Goal: Task Accomplishment & Management: Complete application form

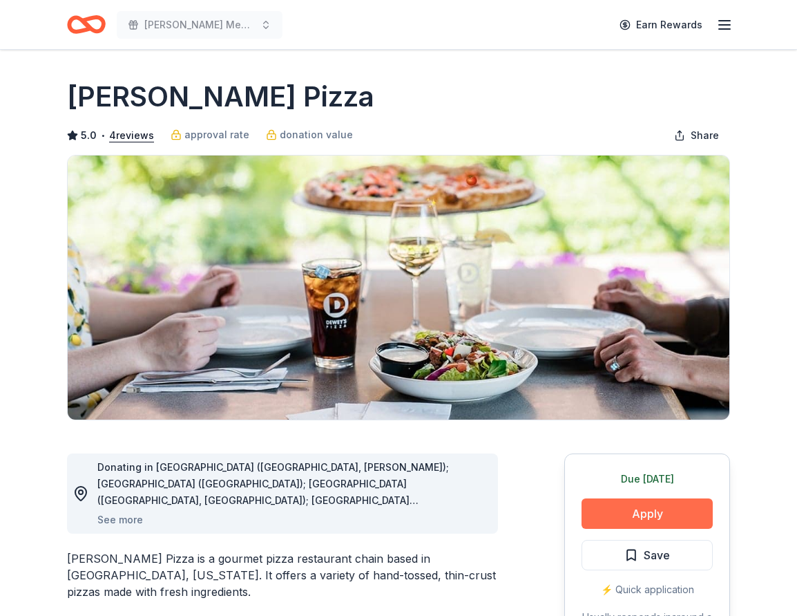
click at [637, 521] on button "Apply" at bounding box center [647, 513] width 131 height 30
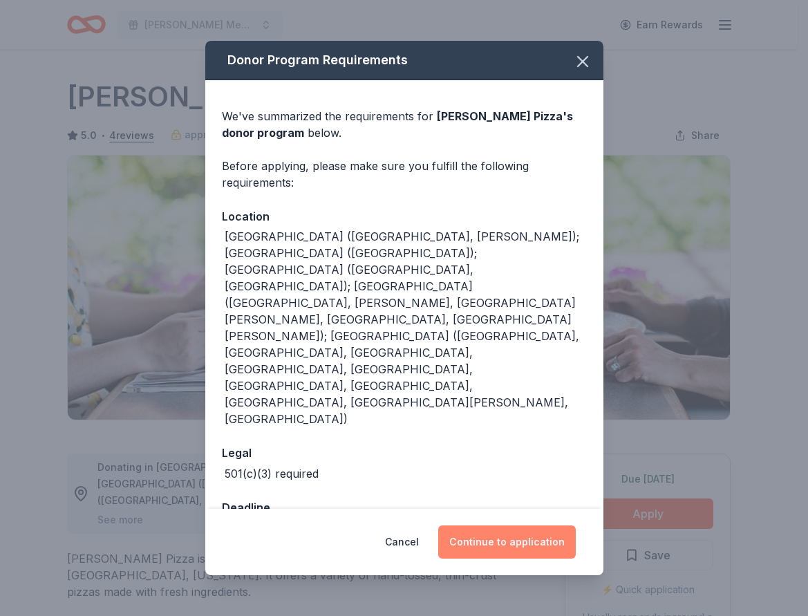
click at [517, 525] on button "Continue to application" at bounding box center [507, 541] width 138 height 33
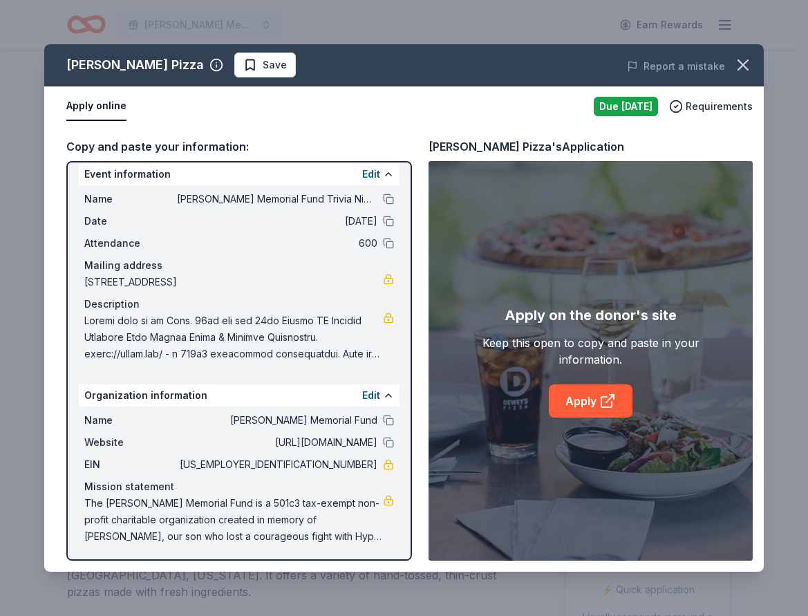
scroll to position [12, 0]
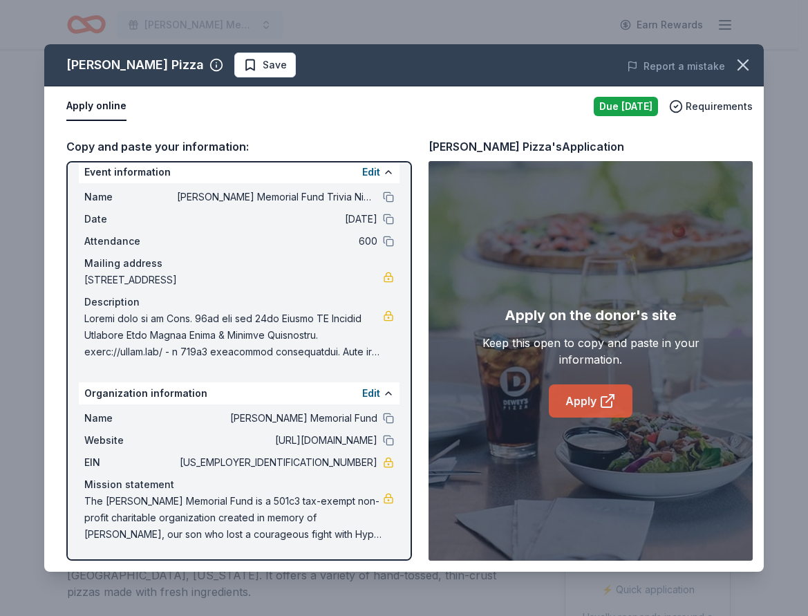
click at [588, 400] on link "Apply" at bounding box center [591, 400] width 84 height 33
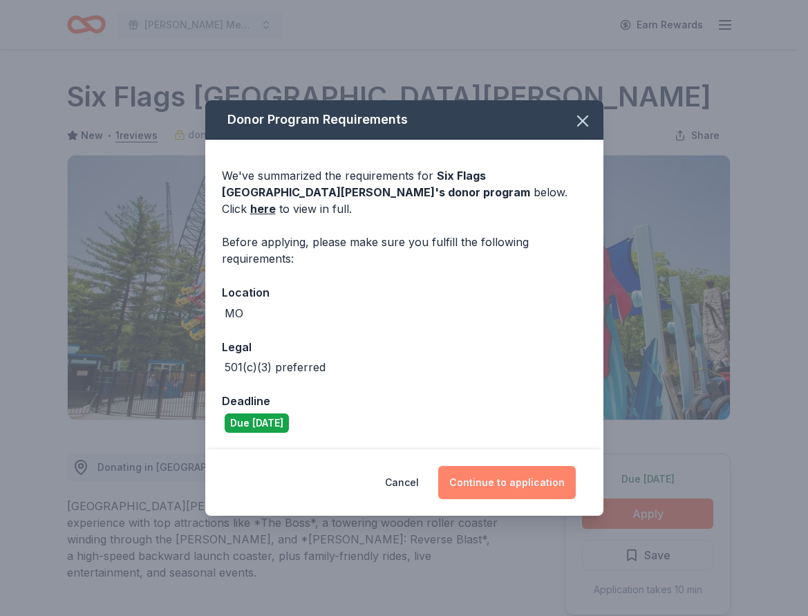
click at [490, 470] on button "Continue to application" at bounding box center [507, 482] width 138 height 33
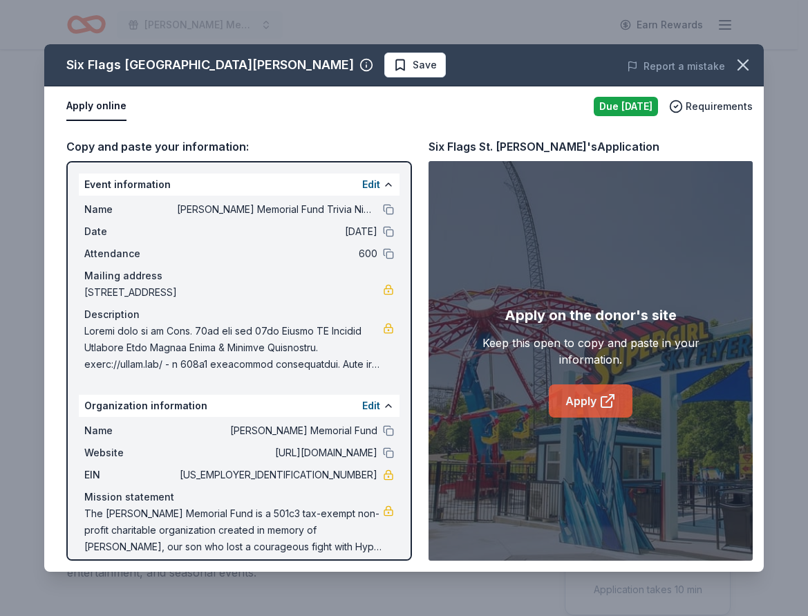
click at [581, 395] on link "Apply" at bounding box center [591, 400] width 84 height 33
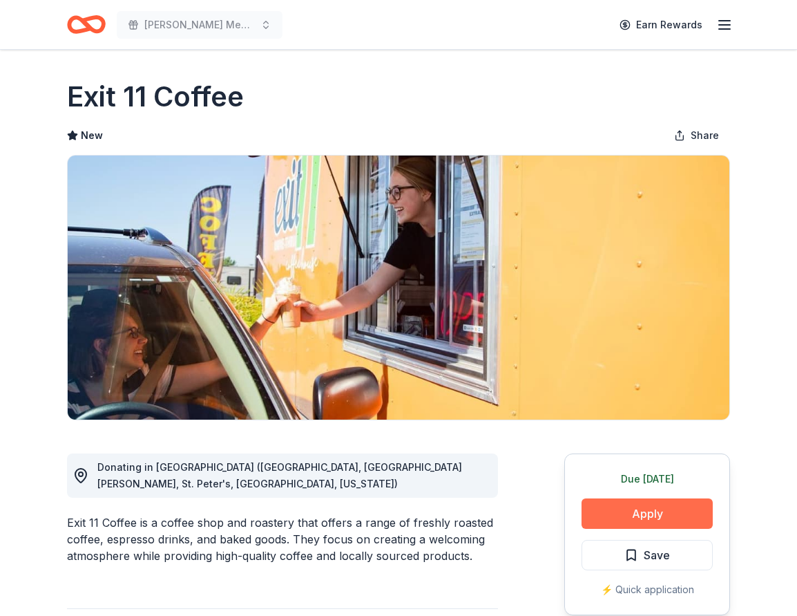
click at [627, 511] on button "Apply" at bounding box center [647, 513] width 131 height 30
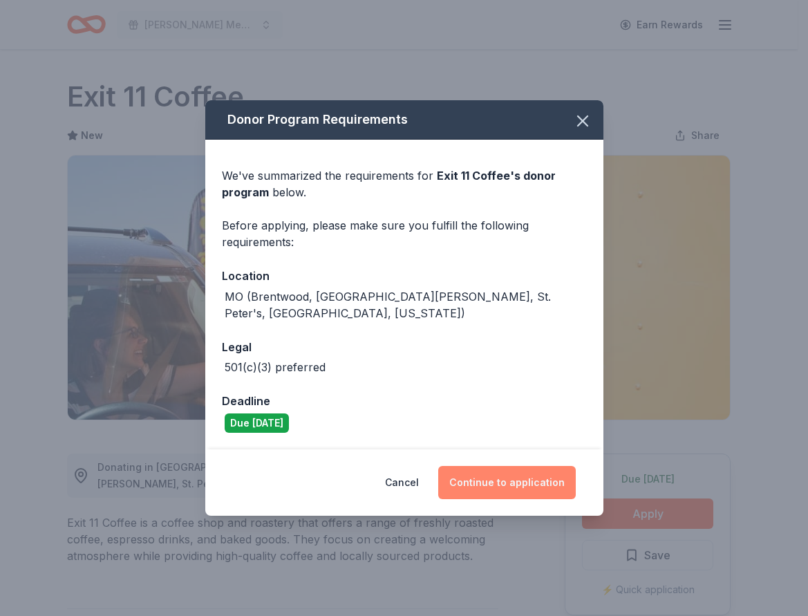
click at [511, 479] on button "Continue to application" at bounding box center [507, 482] width 138 height 33
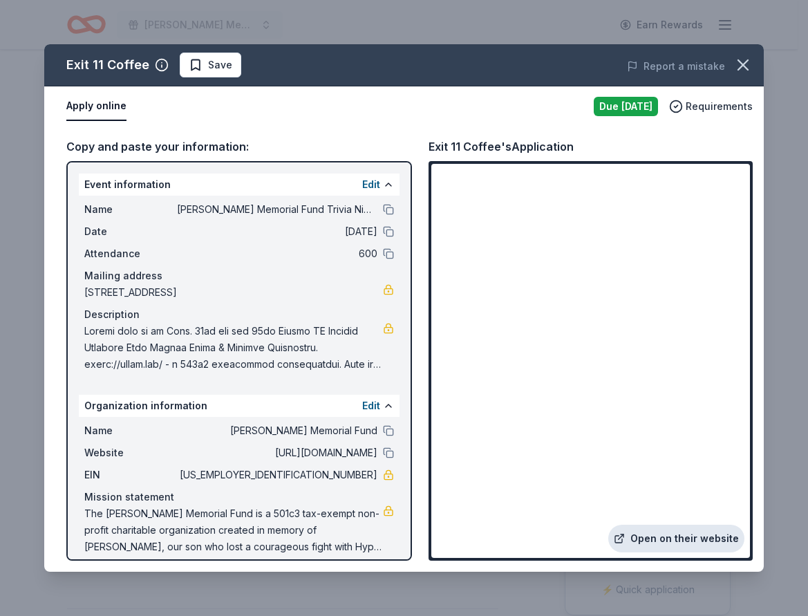
click at [674, 538] on link "Open on their website" at bounding box center [676, 538] width 136 height 28
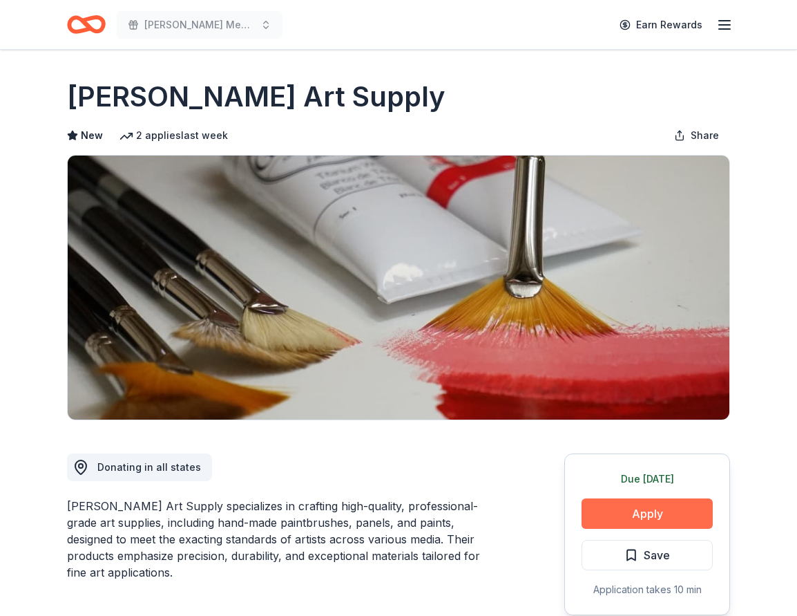
click at [645, 515] on button "Apply" at bounding box center [647, 513] width 131 height 30
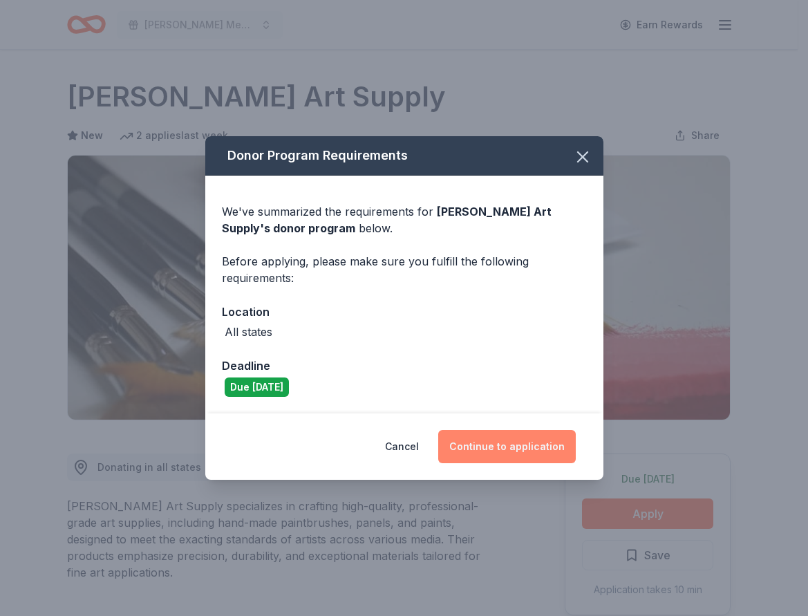
click at [522, 452] on button "Continue to application" at bounding box center [507, 446] width 138 height 33
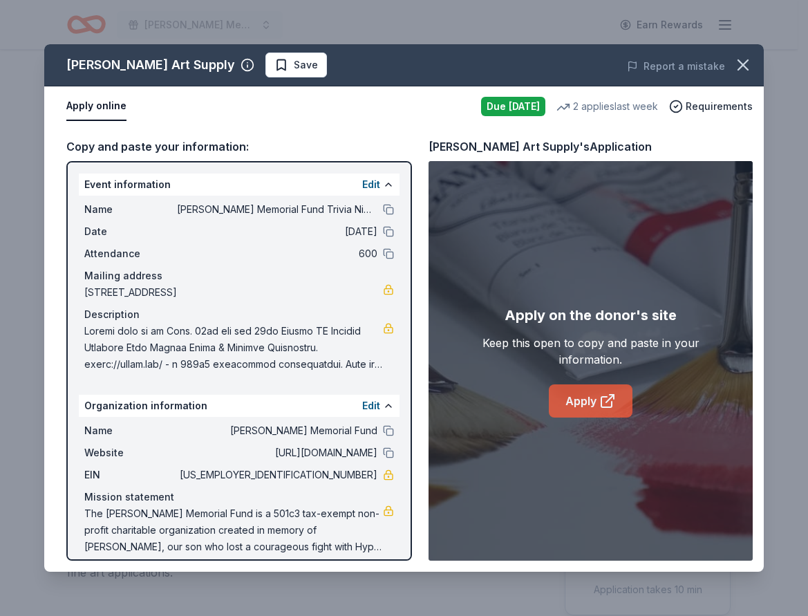
click at [570, 395] on link "Apply" at bounding box center [591, 400] width 84 height 33
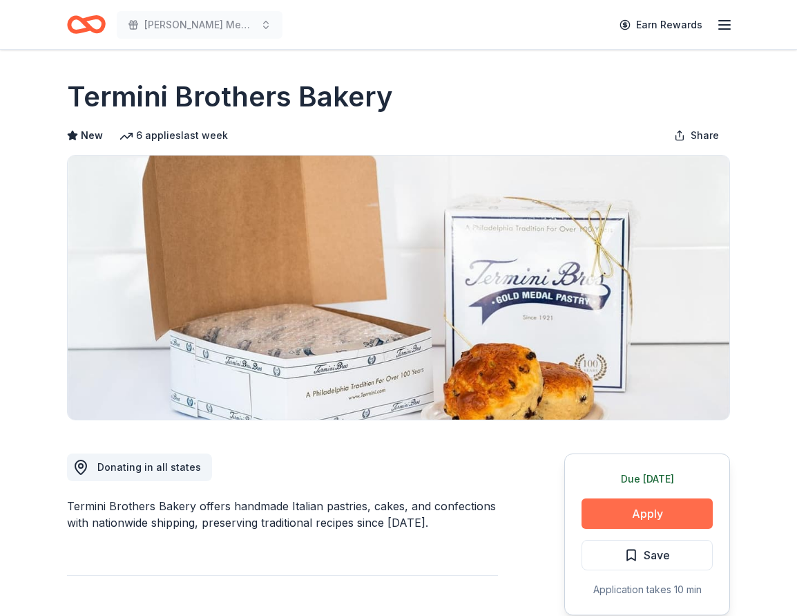
click at [660, 507] on button "Apply" at bounding box center [647, 513] width 131 height 30
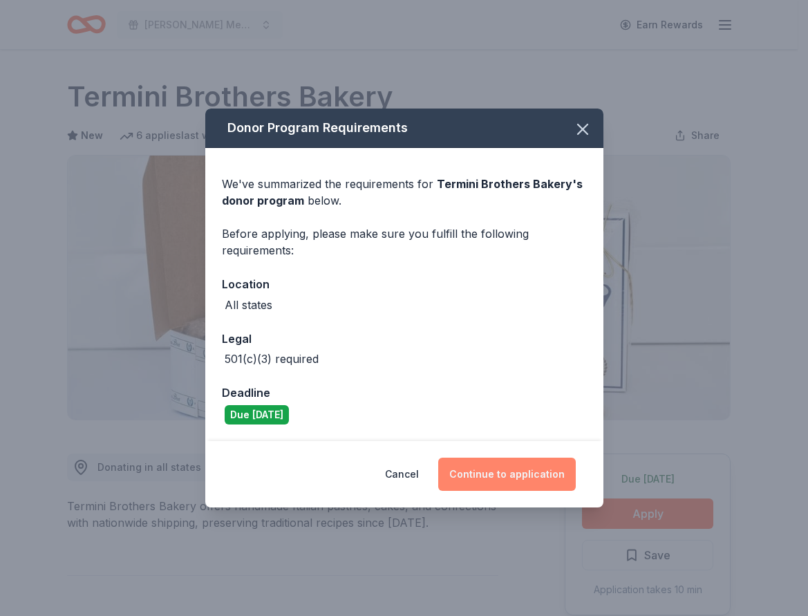
click at [509, 461] on button "Continue to application" at bounding box center [507, 473] width 138 height 33
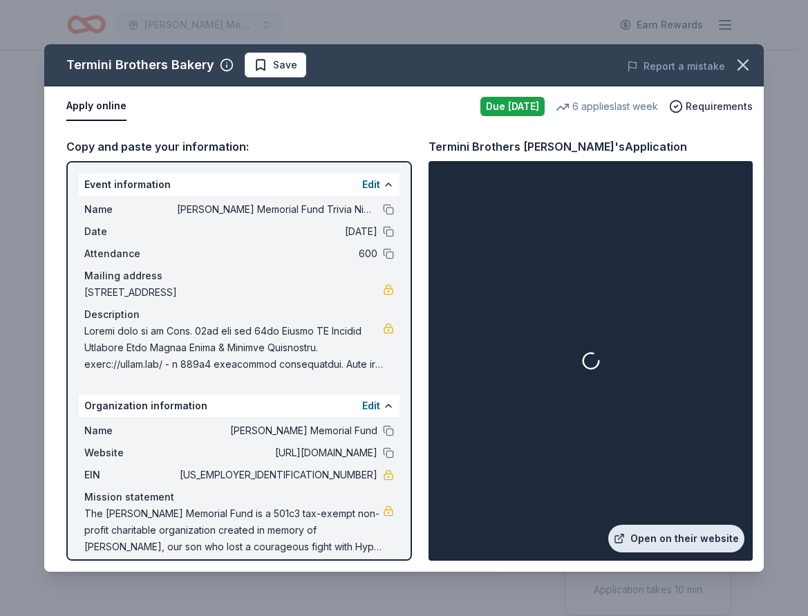
click at [660, 539] on link "Open on their website" at bounding box center [676, 538] width 136 height 28
